Goal: Information Seeking & Learning: Learn about a topic

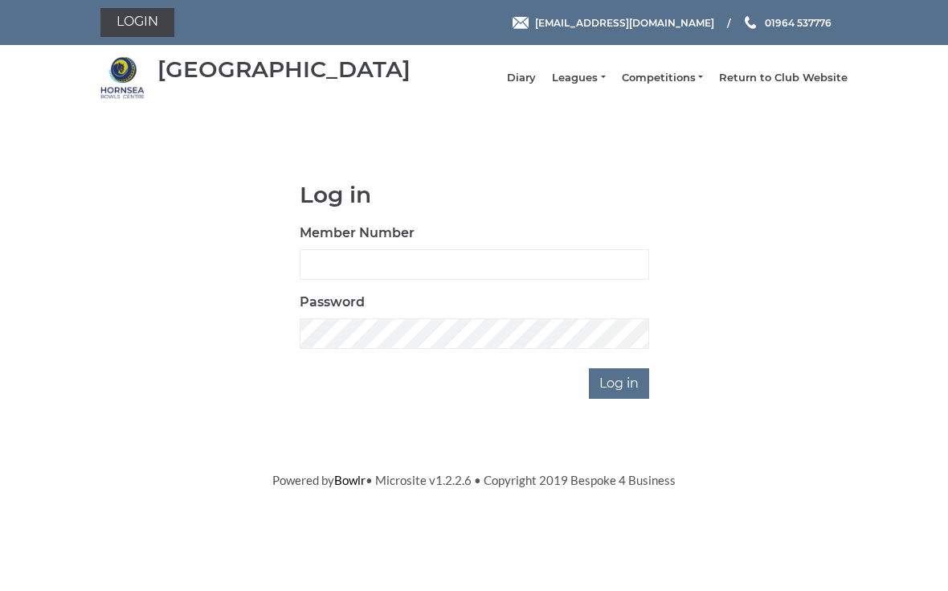
click at [586, 80] on link "Leagues" at bounding box center [578, 78] width 53 height 14
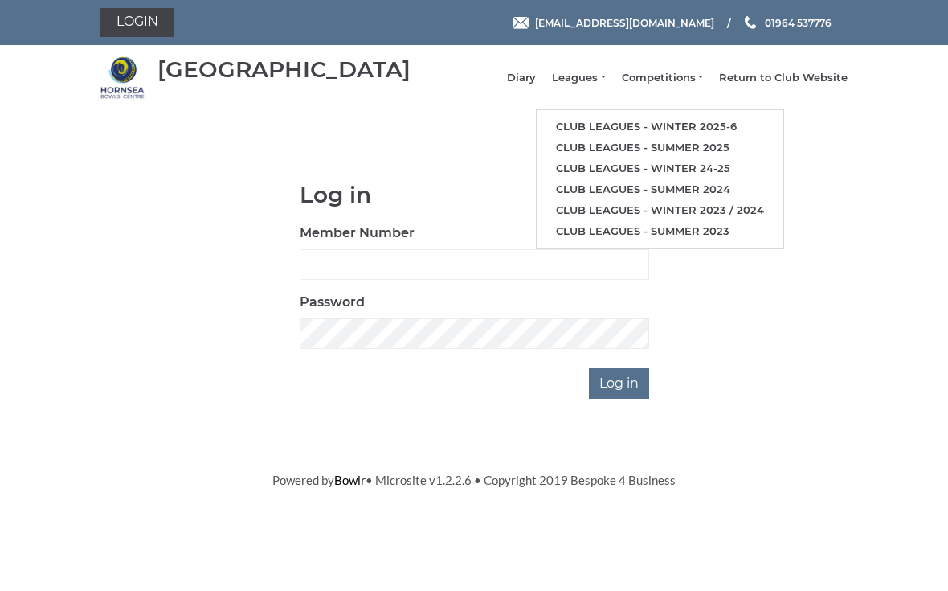
click at [702, 137] on link "Club leagues - Winter 2025-6" at bounding box center [660, 127] width 247 height 21
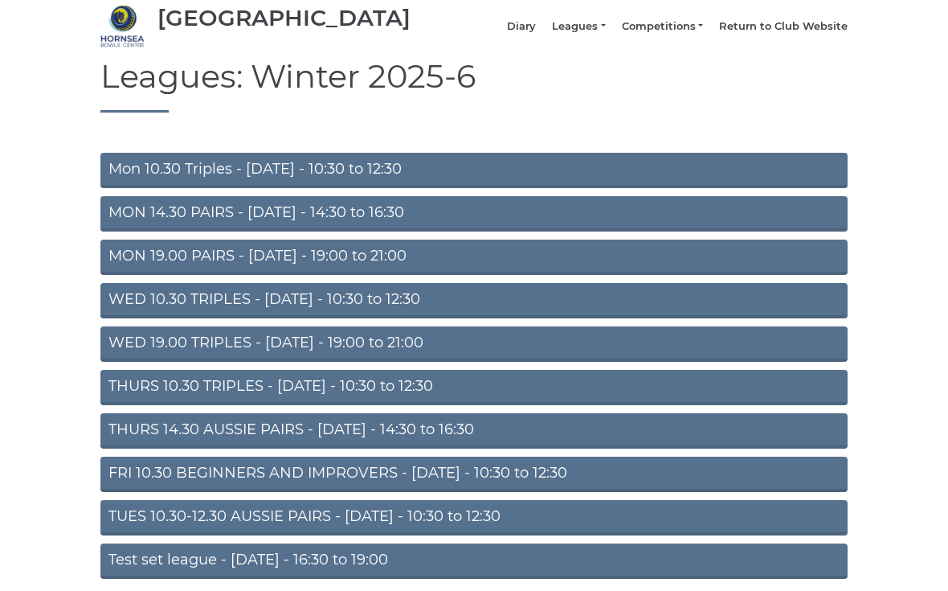
scroll to position [100, 0]
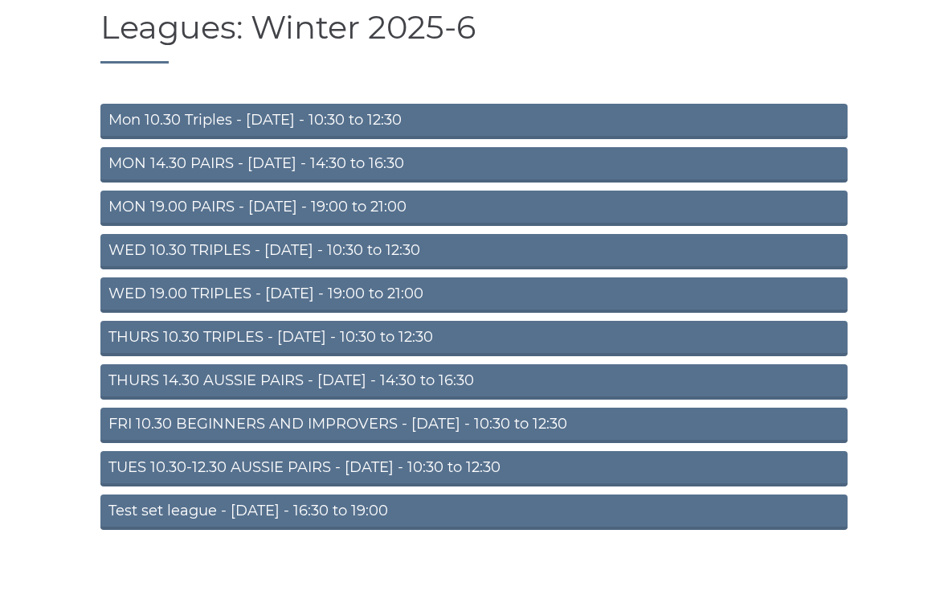
click at [418, 474] on link "TUES 10.30-12.30 AUSSIE PAIRS - [DATE] - 10:30 to 12:30" at bounding box center [473, 468] width 747 height 35
